Goal: Find specific page/section

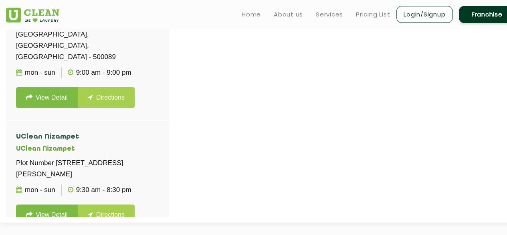
scroll to position [854, 0]
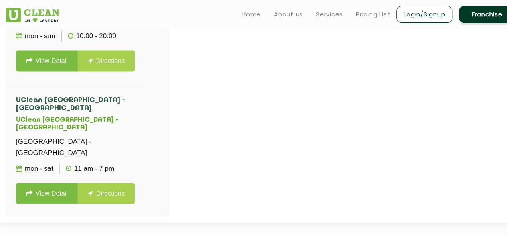
scroll to position [1386, 0]
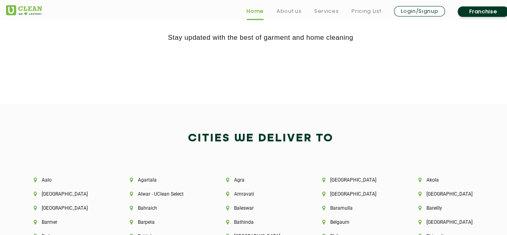
scroll to position [1582, 0]
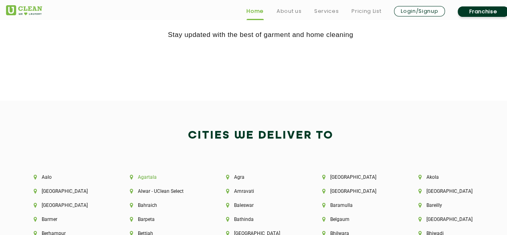
click at [153, 175] on li "Agartala" at bounding box center [164, 177] width 69 height 6
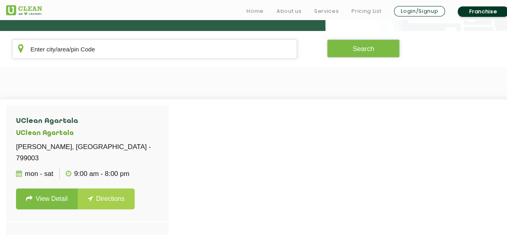
scroll to position [154, 0]
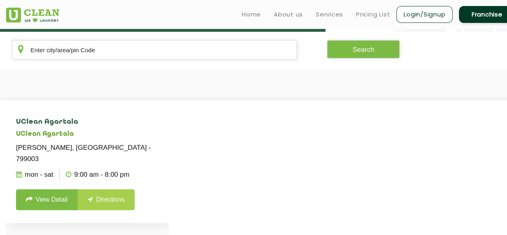
drag, startPoint x: 16, startPoint y: 146, endPoint x: 154, endPoint y: 143, distance: 138.0
click at [154, 143] on li "UClean Agartala UClean Agartala [PERSON_NAME] Nagar, [GEOGRAPHIC_DATA] - 799003…" at bounding box center [87, 164] width 163 height 117
copy p "[PERSON_NAME], [GEOGRAPHIC_DATA] - 799003"
